Goal: Information Seeking & Learning: Learn about a topic

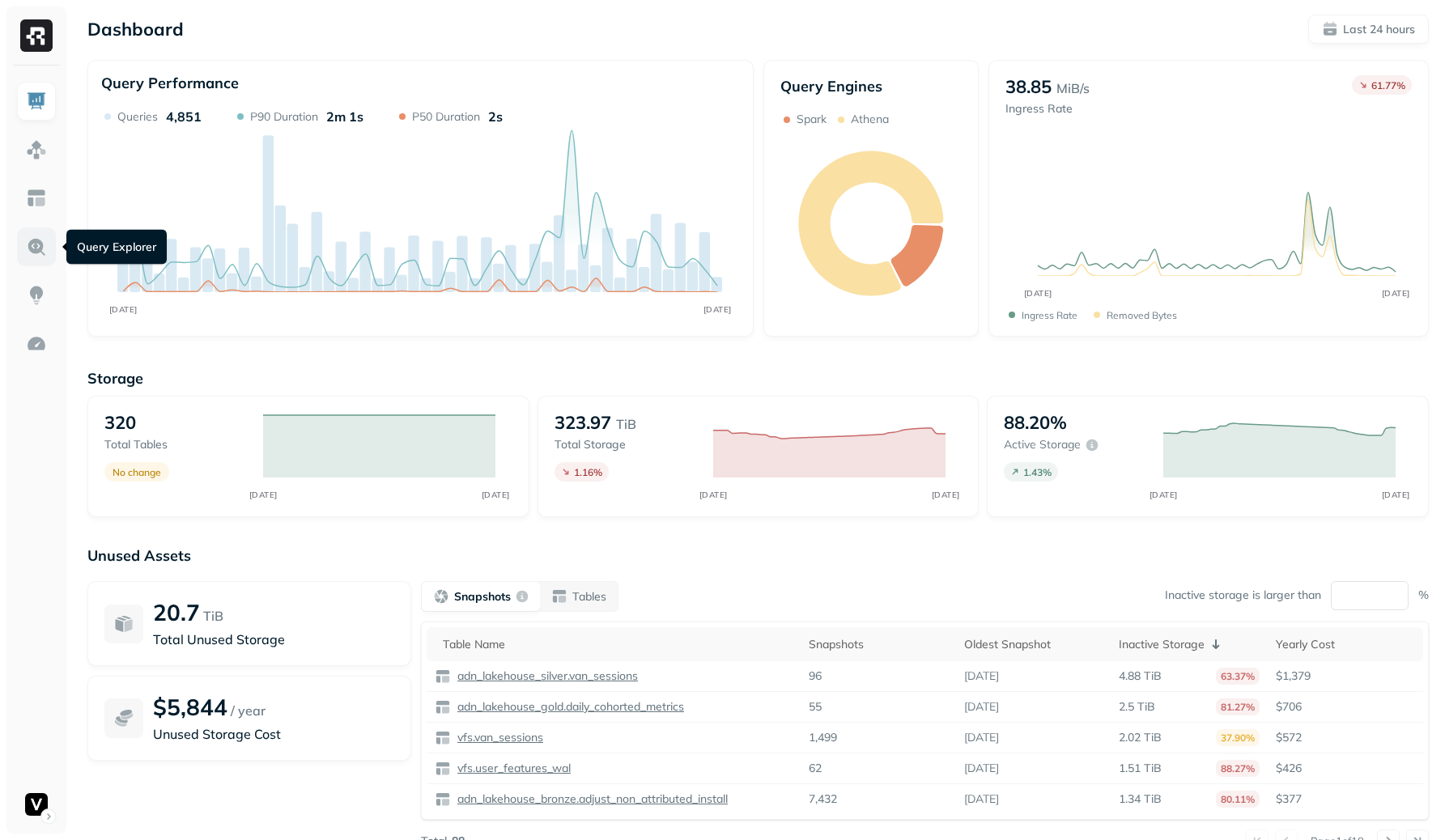
click at [25, 252] on link at bounding box center [36, 246] width 38 height 38
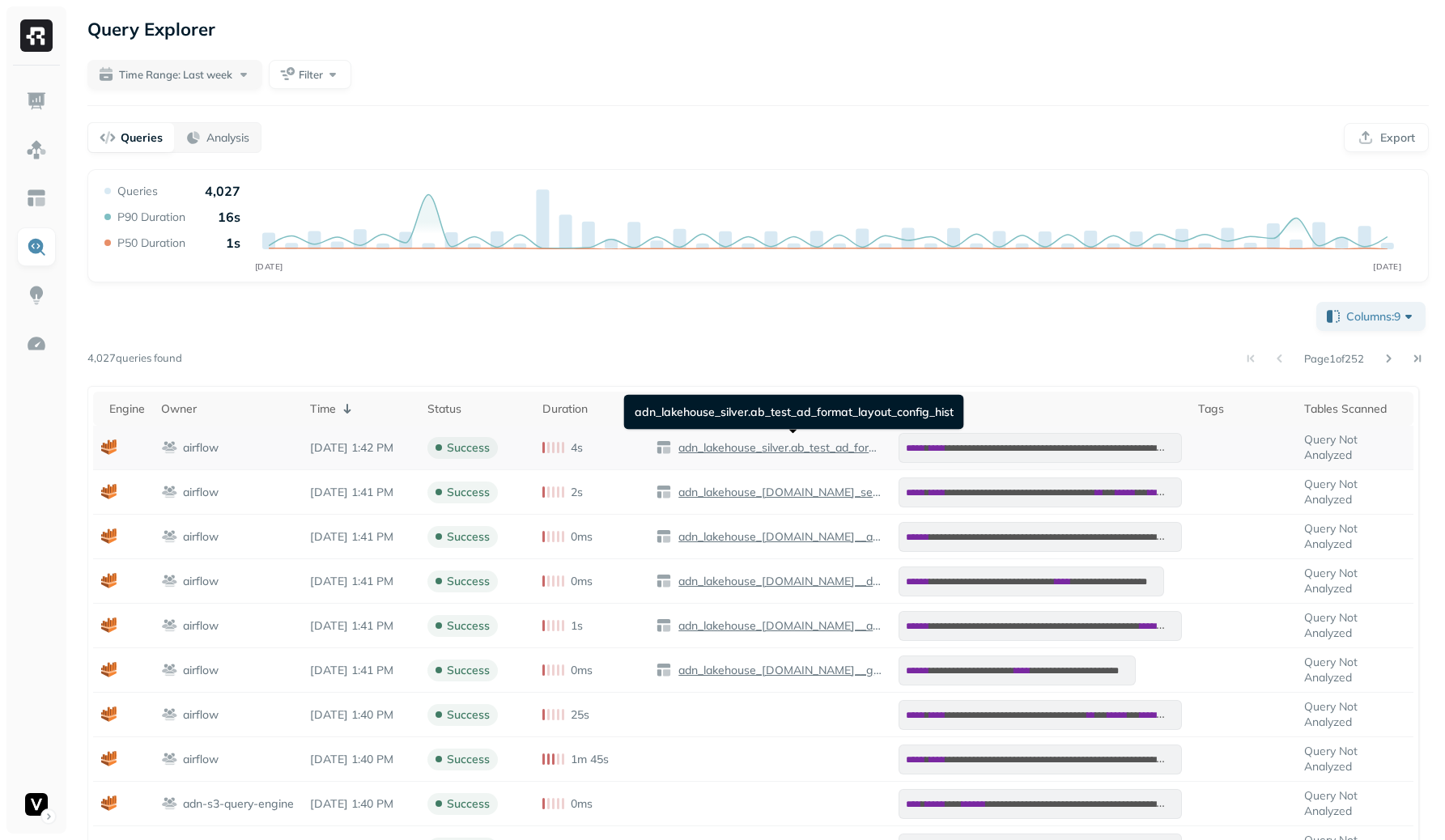
click at [760, 442] on p "adn_lakehouse_silver.ab_test_ad_format_layout_config_hist" at bounding box center [778, 448] width 207 height 15
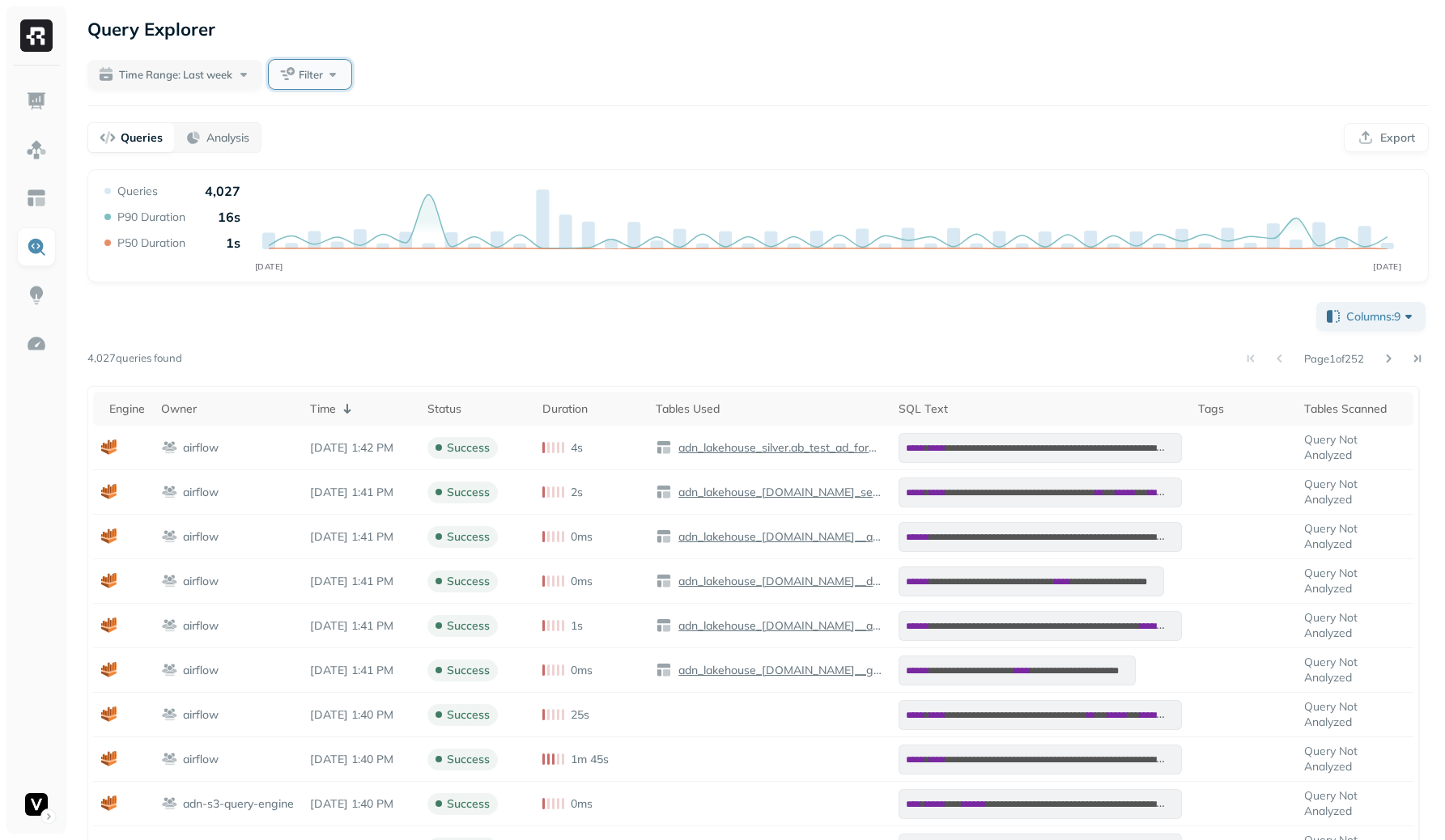
click at [284, 73] on button "Filter" at bounding box center [310, 74] width 83 height 29
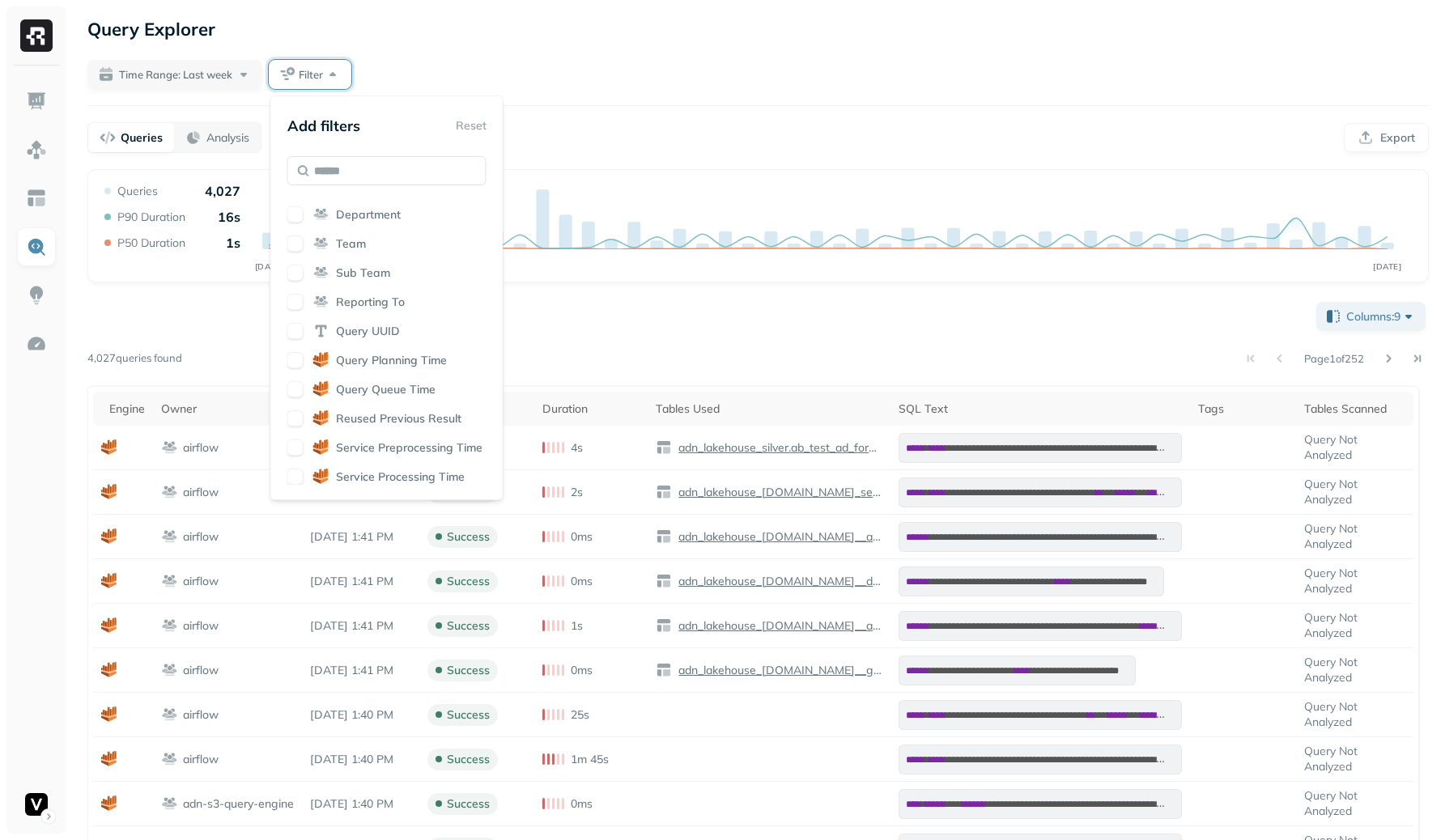
scroll to position [280, 0]
click at [392, 220] on span "Tables Used" at bounding box center [369, 220] width 67 height 15
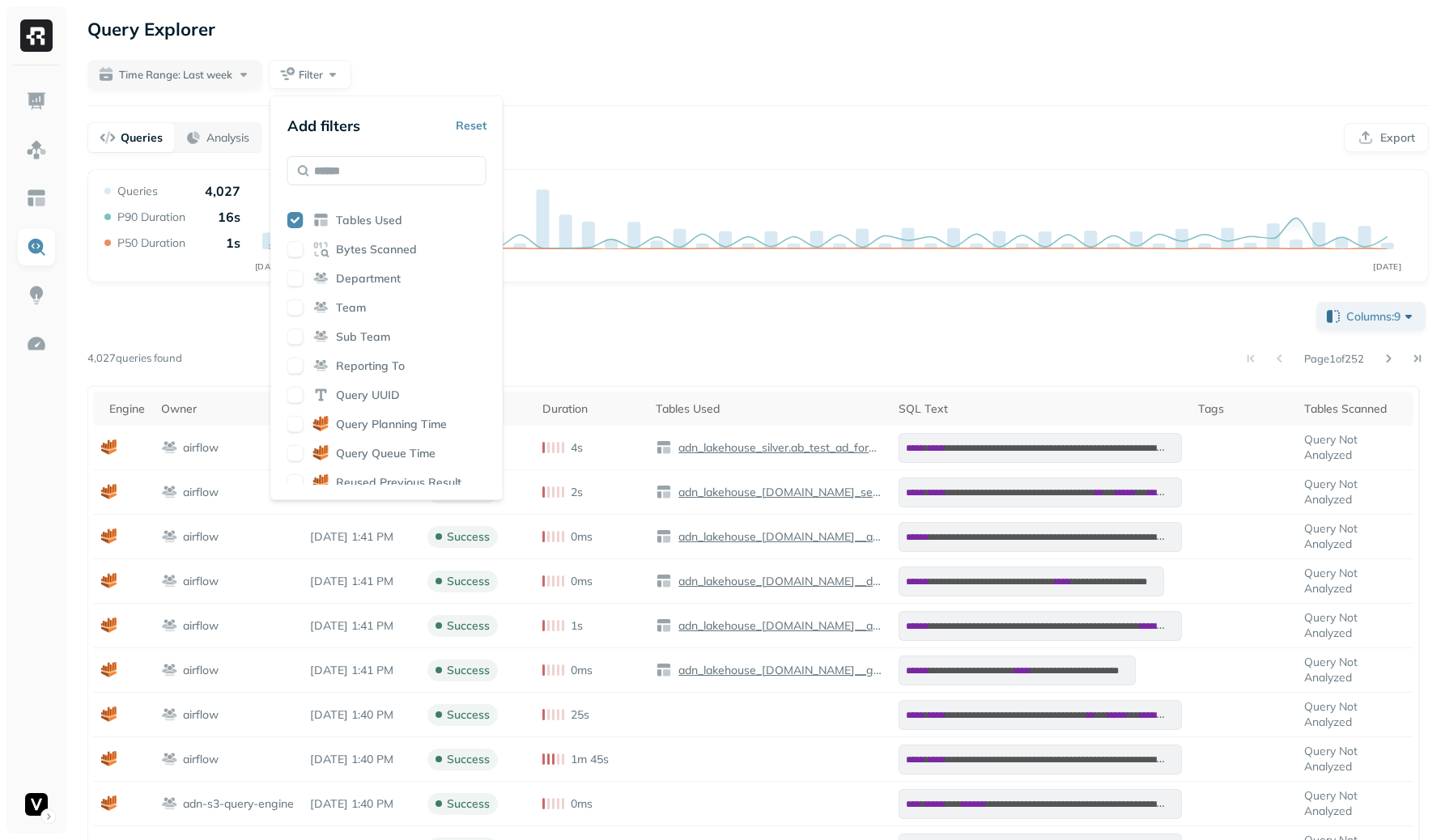
click at [688, 92] on div "**********" at bounding box center [758, 579] width 1373 height 1157
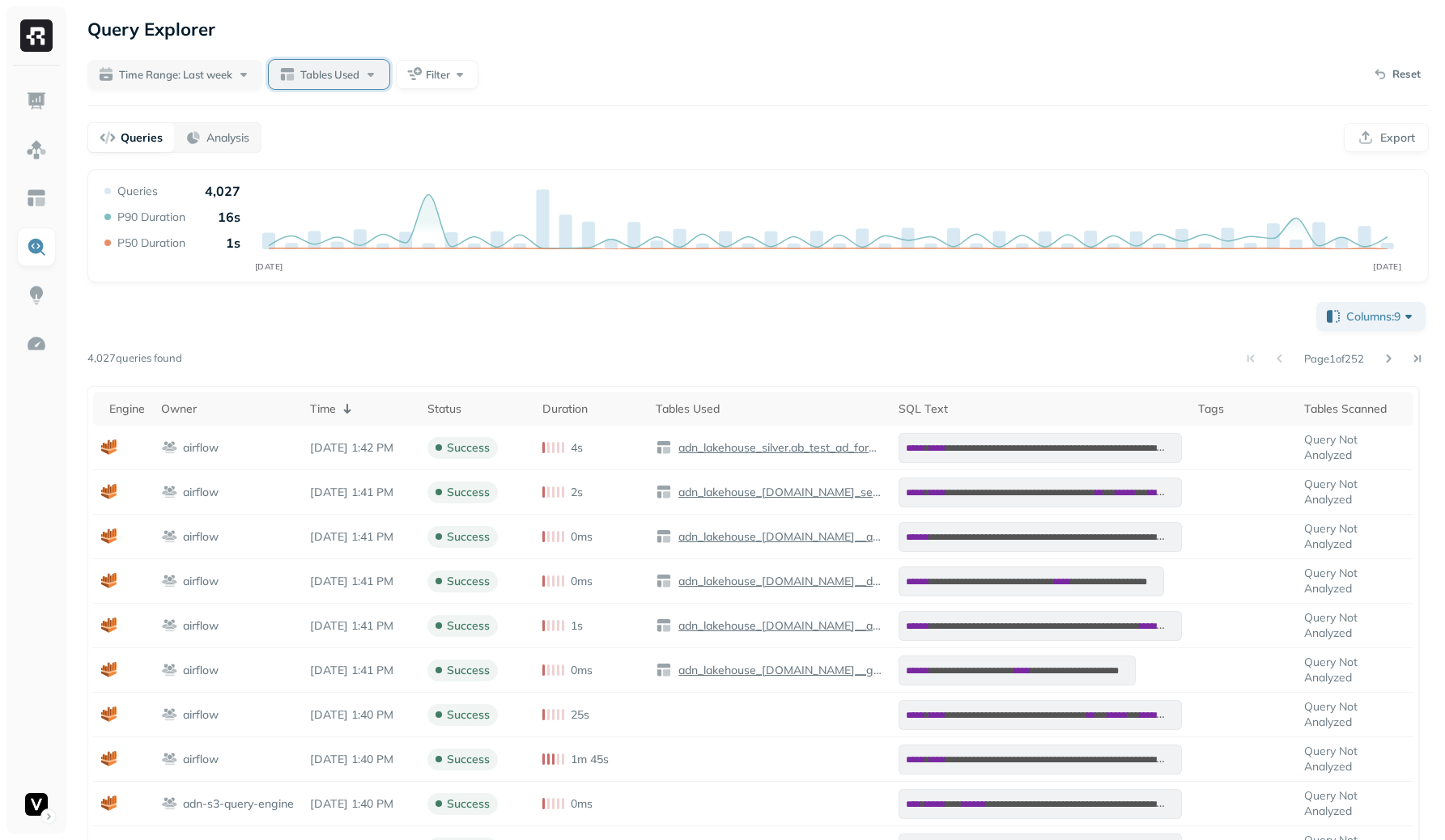
click at [291, 82] on button "Tables Used" at bounding box center [328, 74] width 121 height 29
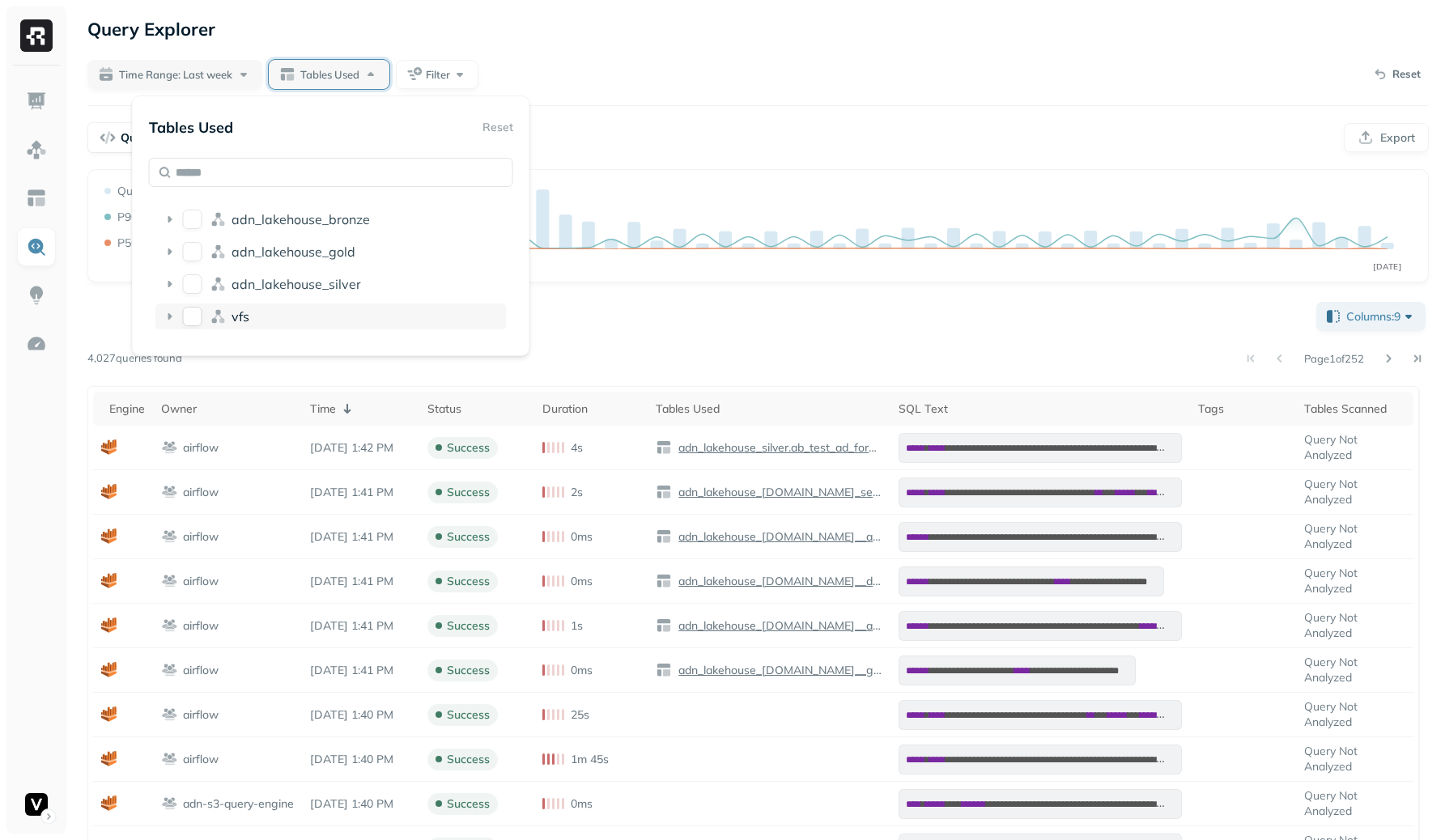
click at [241, 313] on span "vfs" at bounding box center [240, 316] width 18 height 16
click at [192, 355] on button "user_features_wal" at bounding box center [196, 347] width 20 height 20
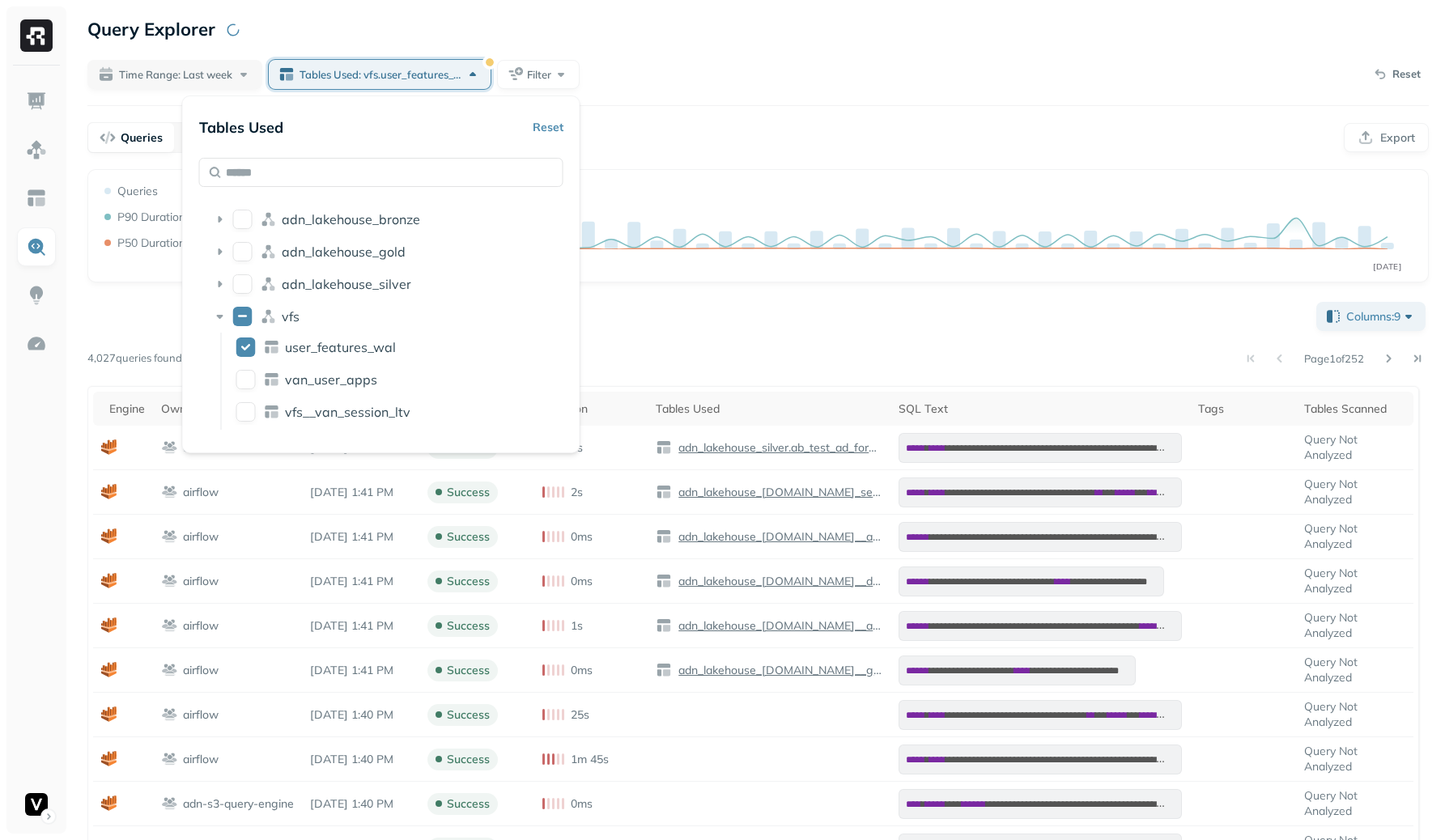
click at [870, 66] on div "Time Range: Last week Tables Used: vfs.user_features_wal Filter Reset" at bounding box center [758, 74] width 1341 height 29
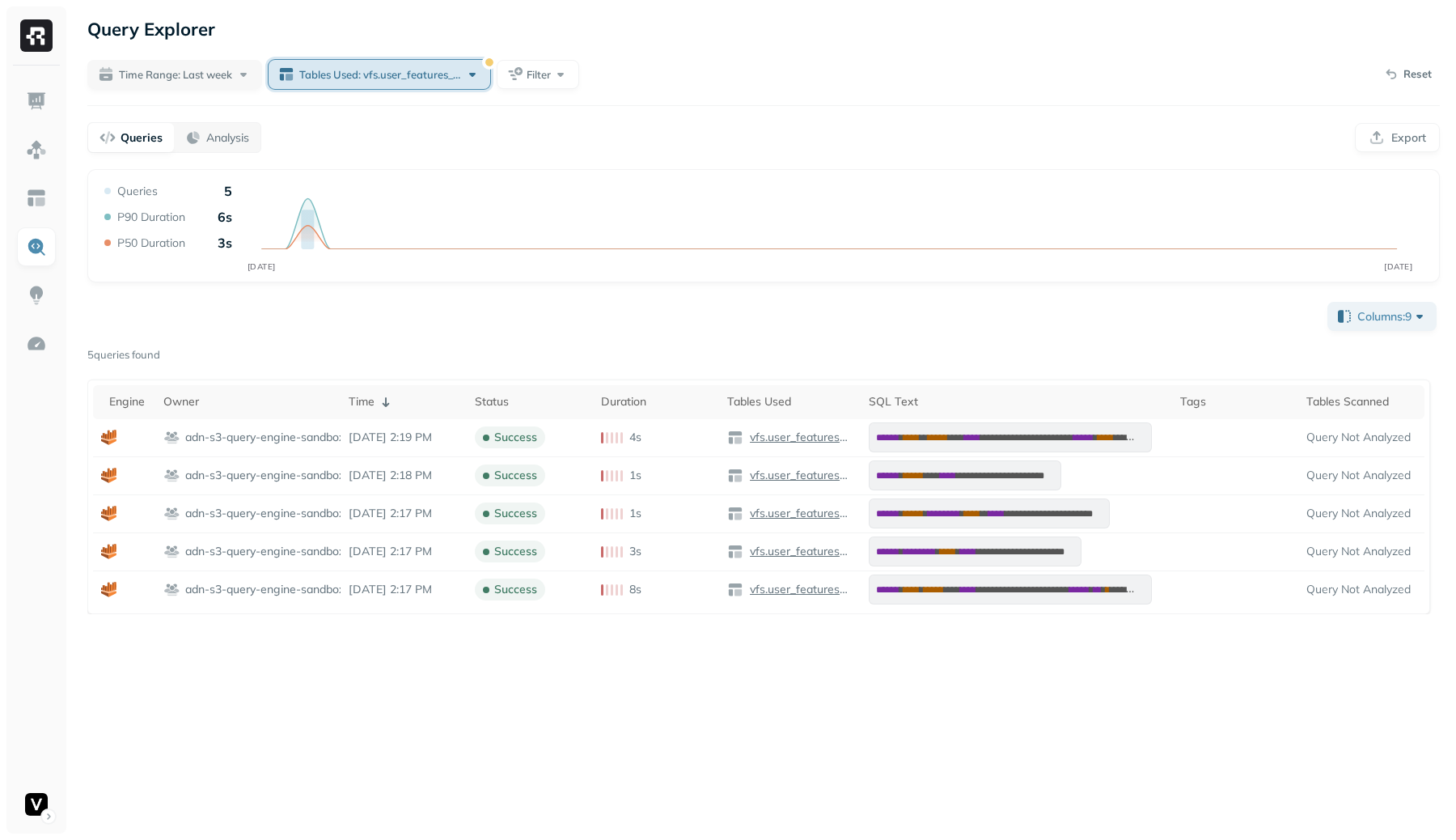
click at [417, 68] on span "Tables Used: vfs.user_features_wal" at bounding box center [379, 75] width 161 height 15
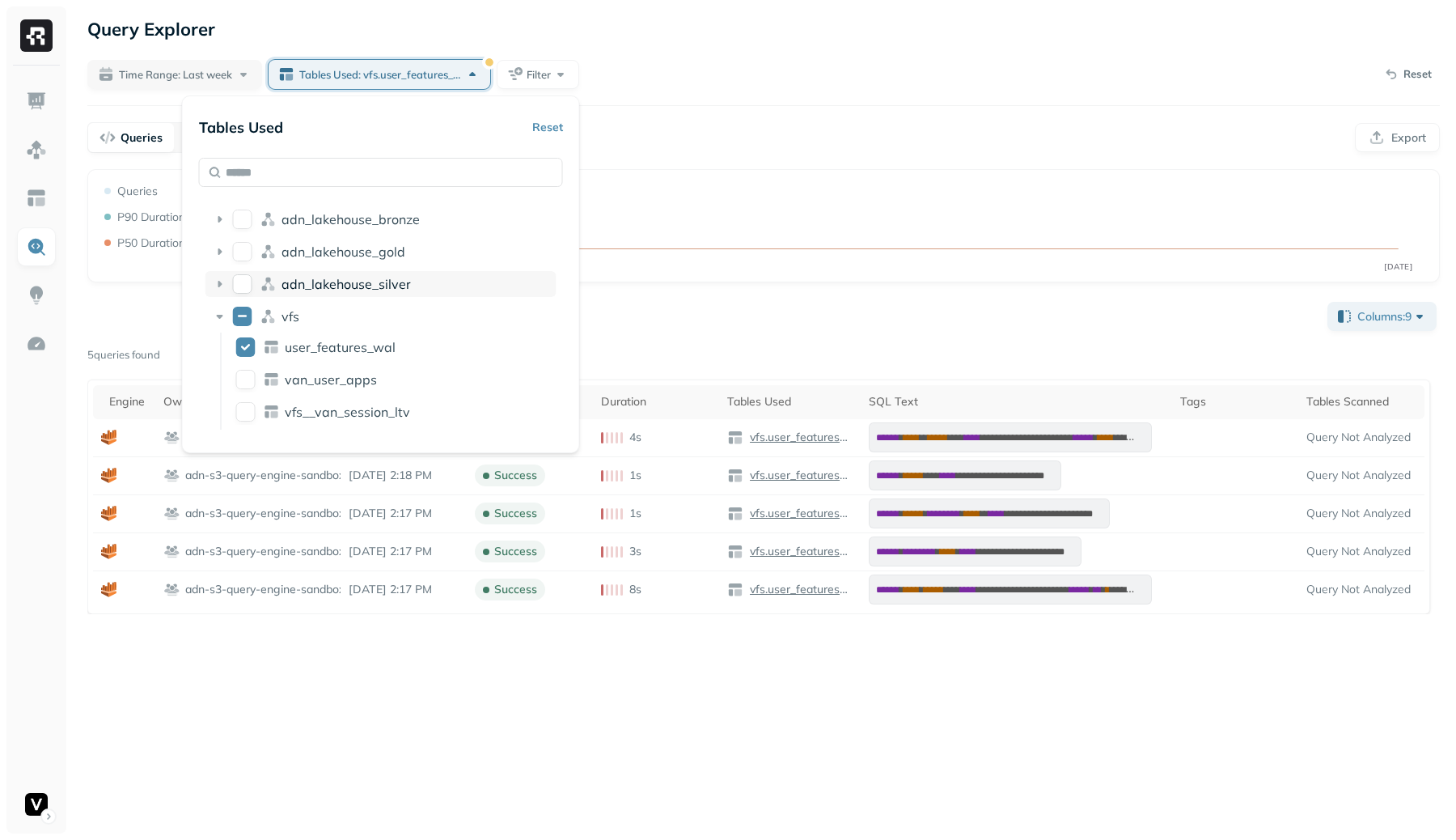
click at [243, 350] on button "user_features_wal" at bounding box center [245, 347] width 20 height 20
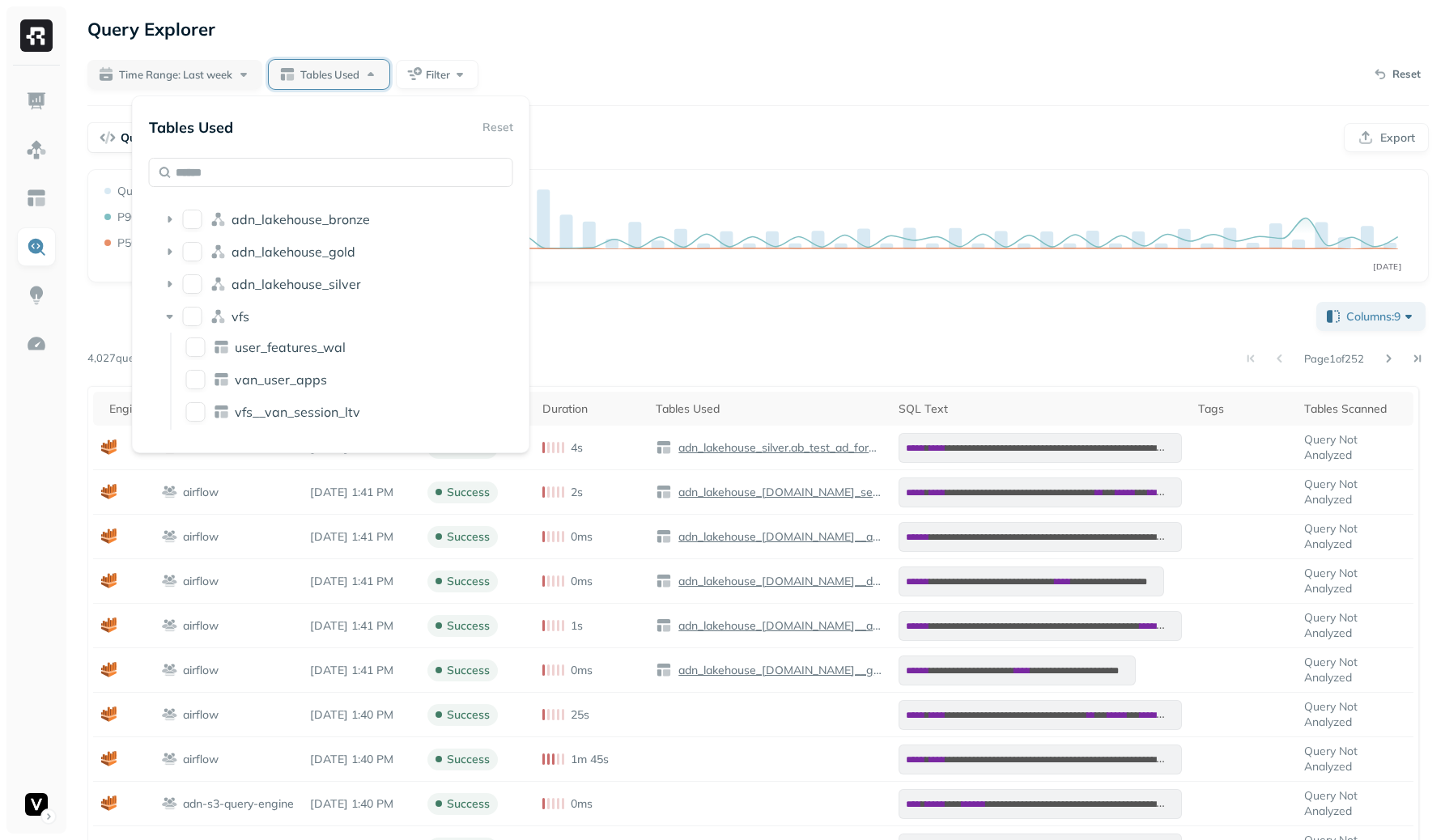
click at [965, 23] on div "Query Explorer" at bounding box center [758, 29] width 1341 height 29
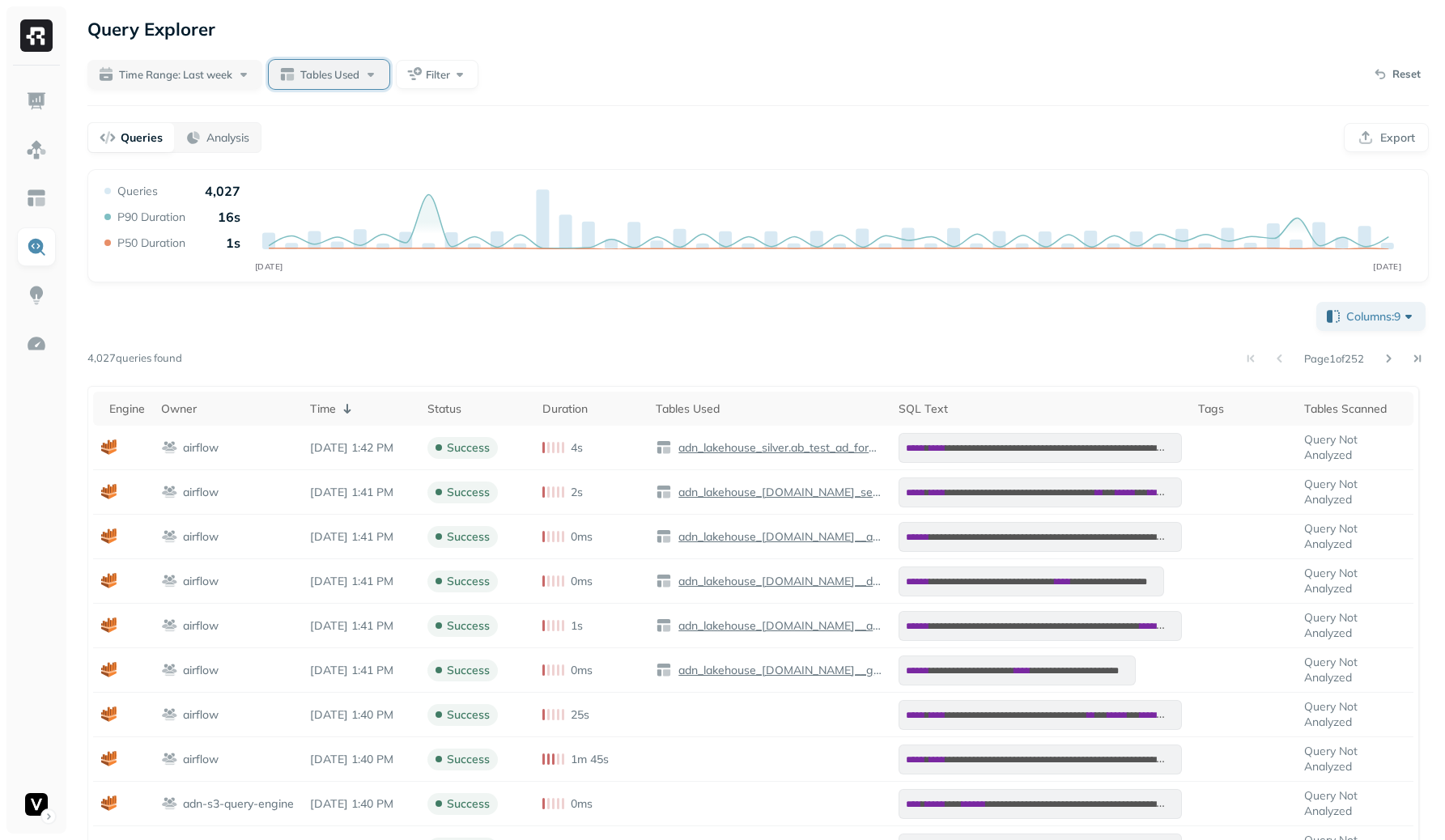
click at [334, 69] on span "Tables Used" at bounding box center [329, 75] width 59 height 15
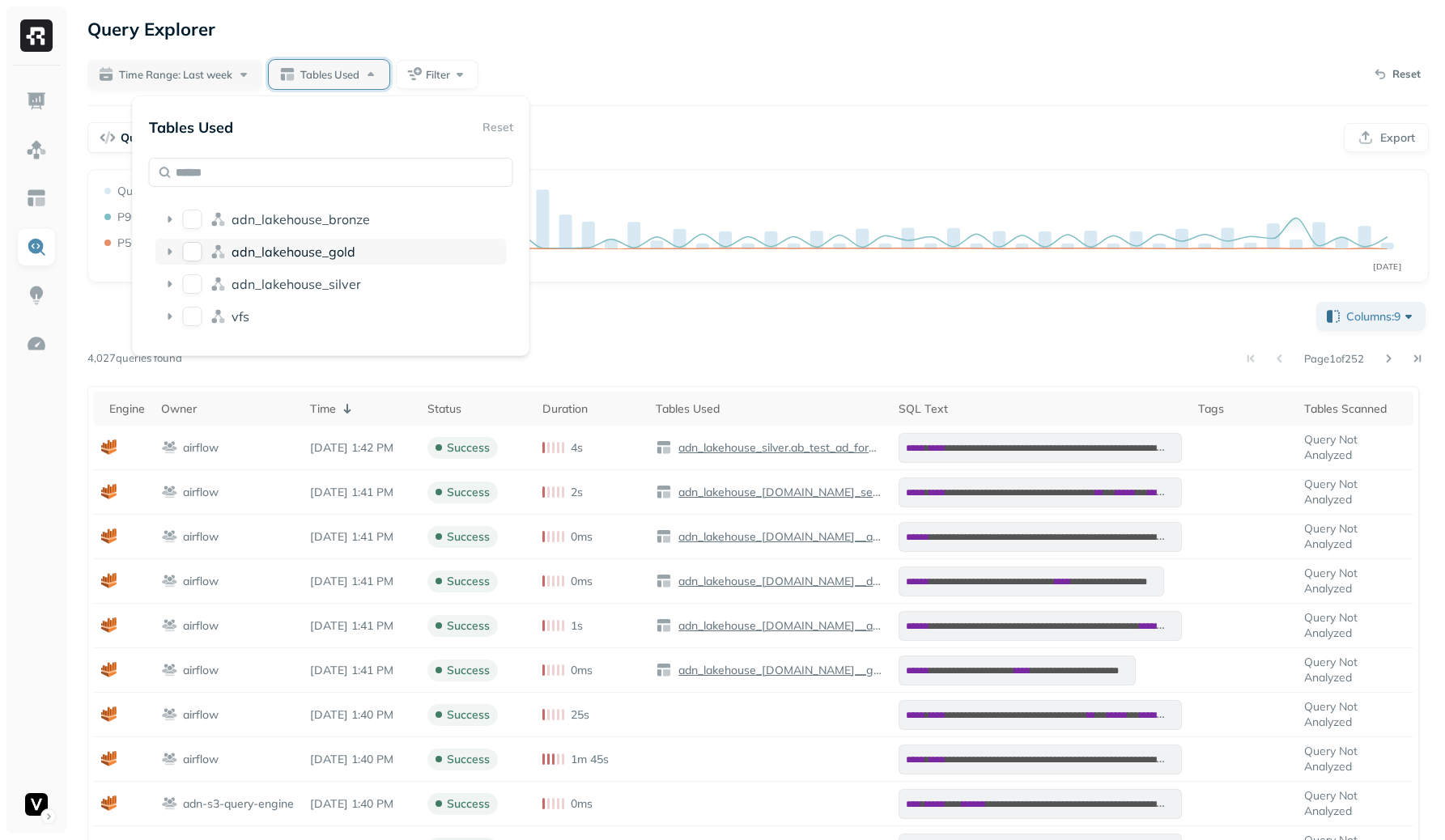
click at [193, 256] on button "adn_lakehouse_gold" at bounding box center [192, 251] width 20 height 20
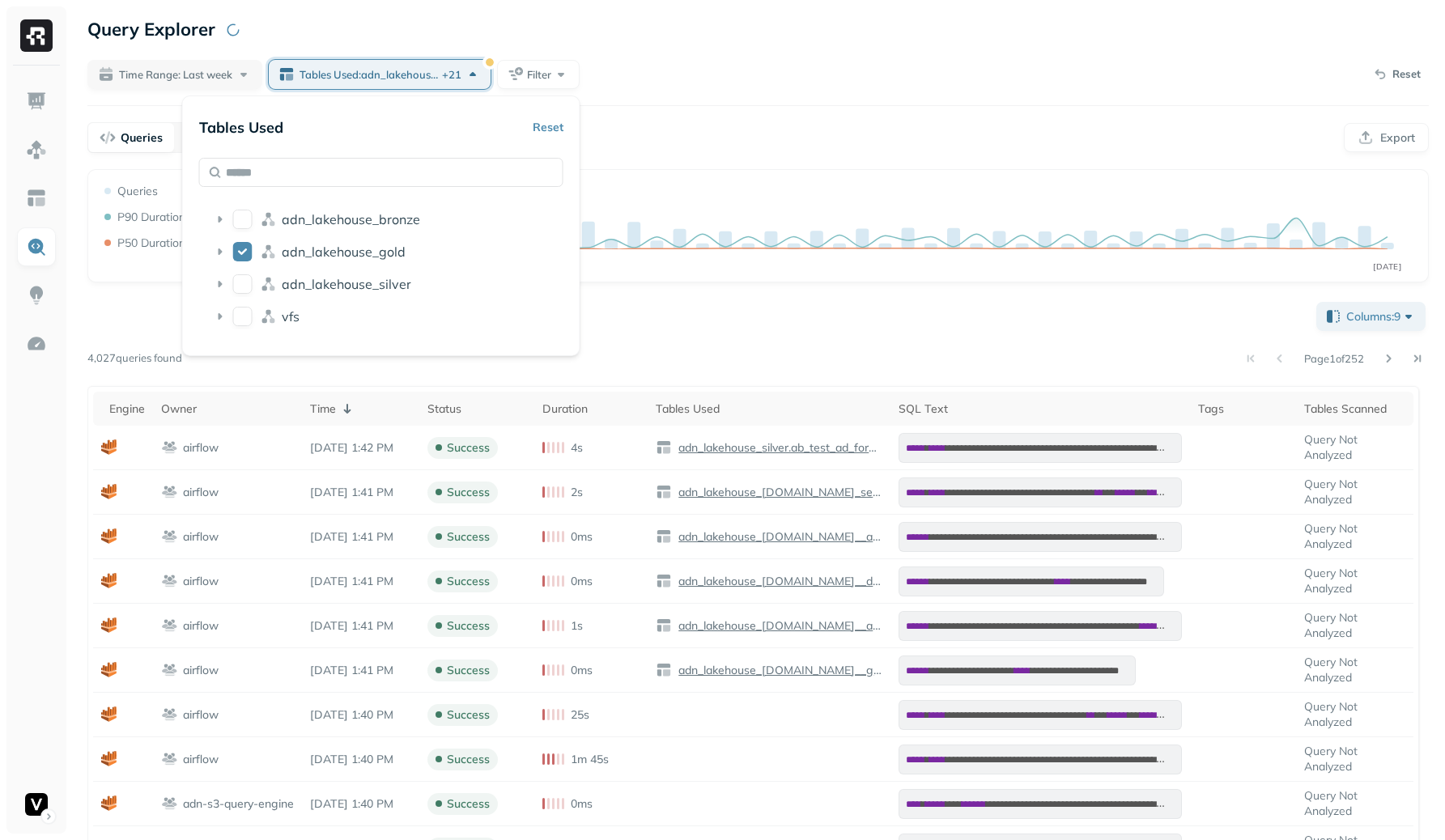
click at [912, 50] on div "**********" at bounding box center [758, 579] width 1373 height 1157
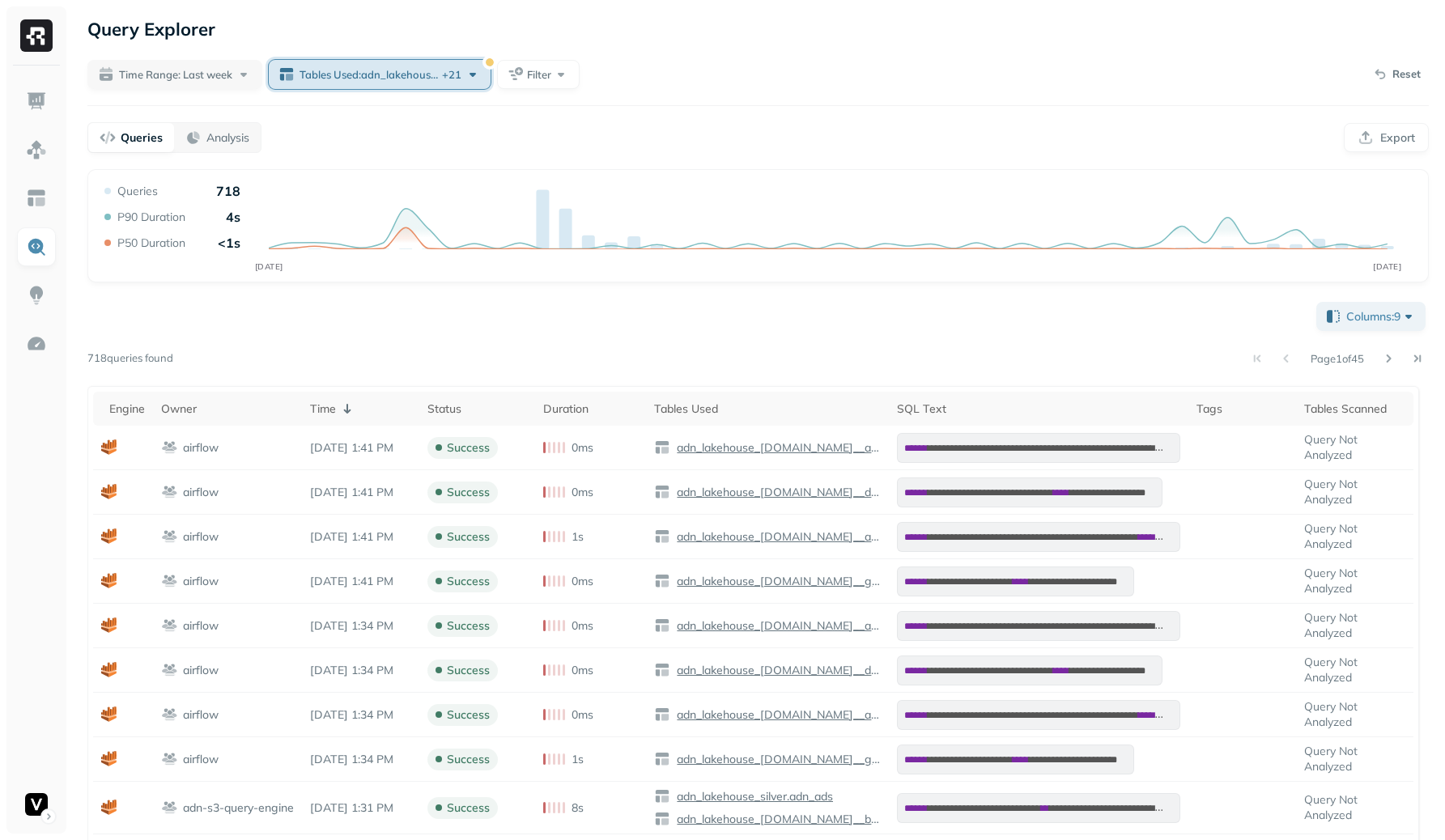
click at [375, 68] on span "Tables Used : adn_lakehouse_gold.daily_cohorted_metrics ..." at bounding box center [369, 75] width 139 height 15
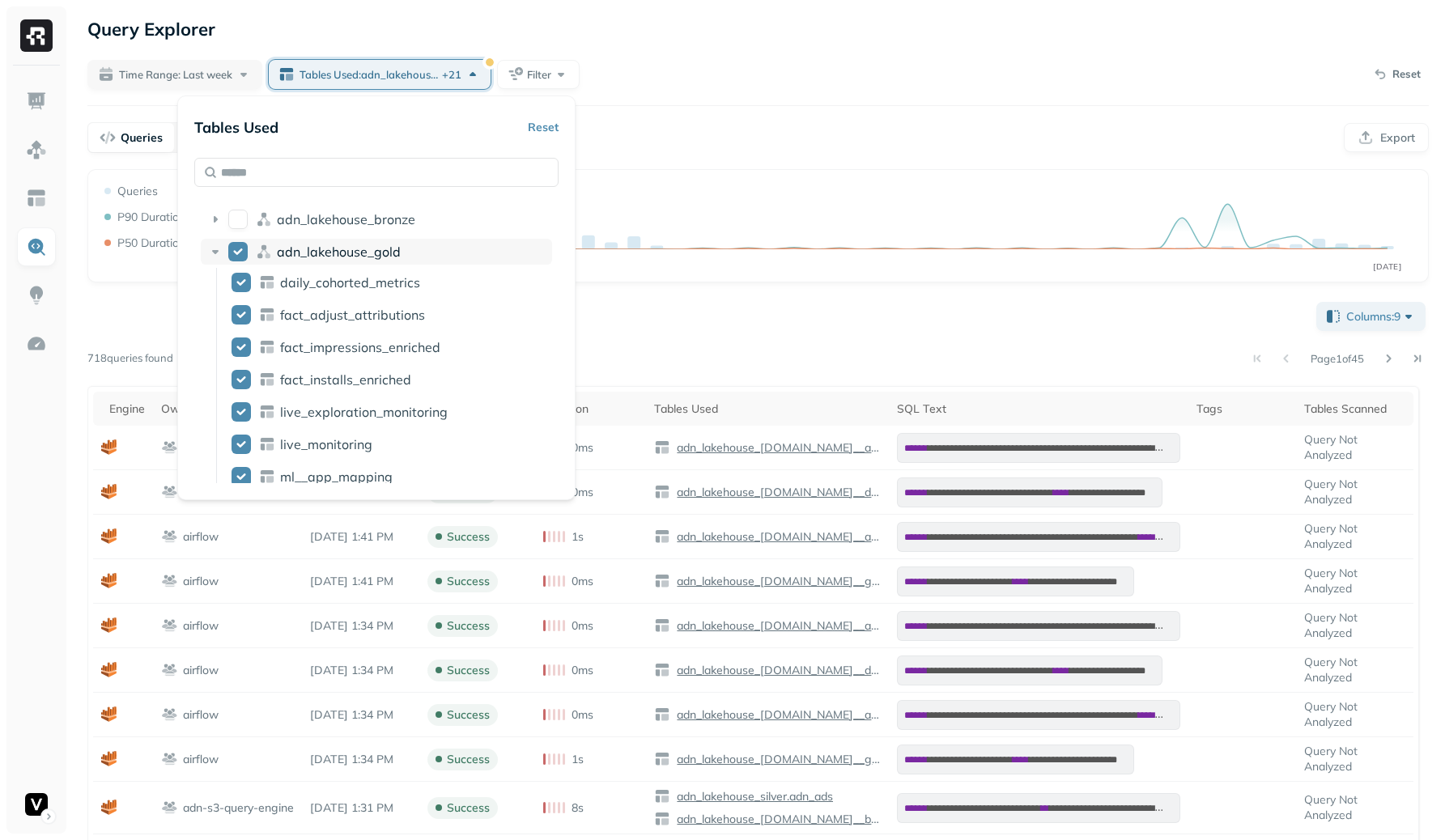
click at [234, 250] on button "adn_lakehouse_gold" at bounding box center [238, 251] width 20 height 20
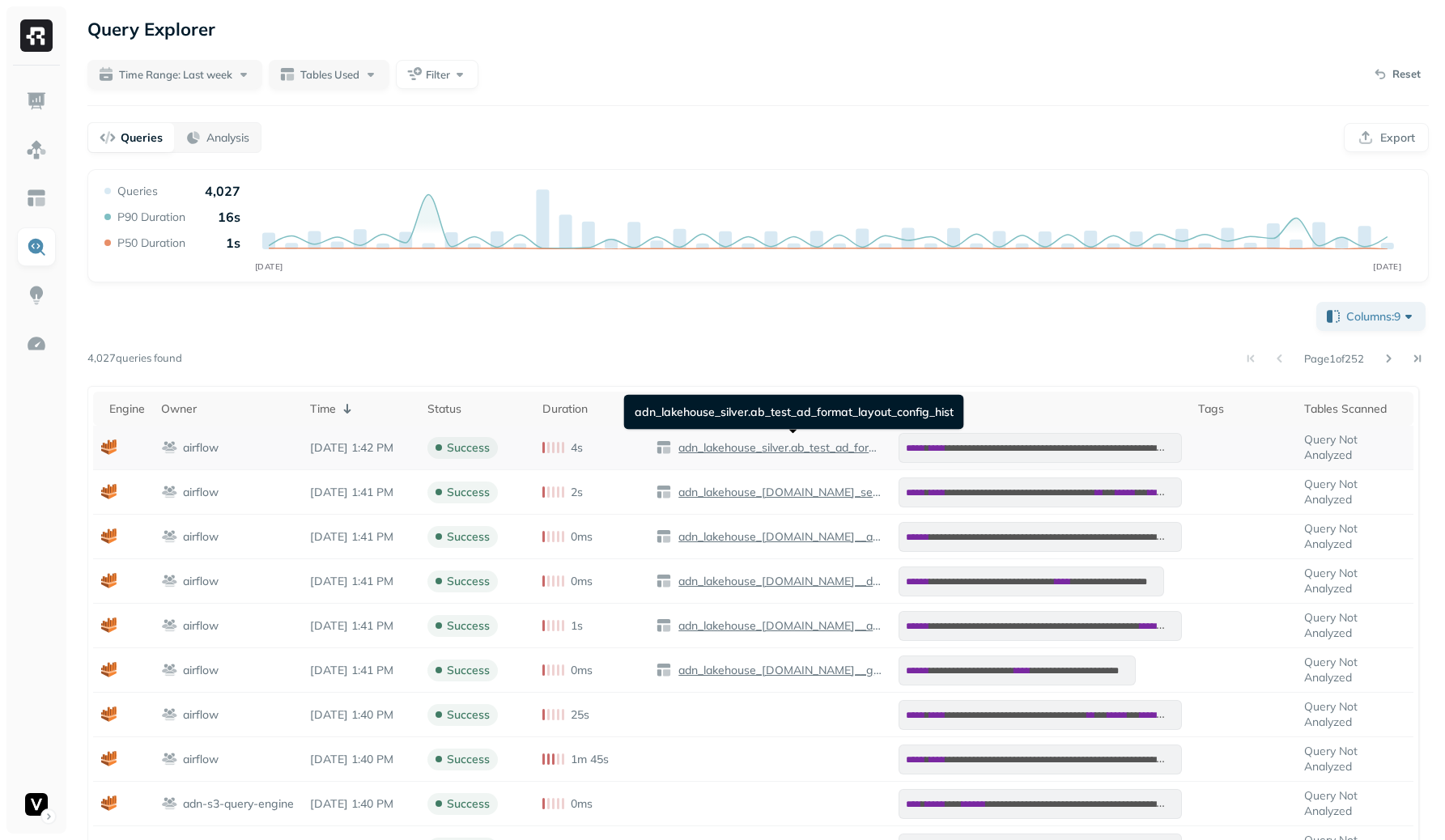
click at [827, 449] on p "adn_lakehouse_silver.ab_test_ad_format_layout_config_hist" at bounding box center [778, 448] width 207 height 15
